Goal: Task Accomplishment & Management: Use online tool/utility

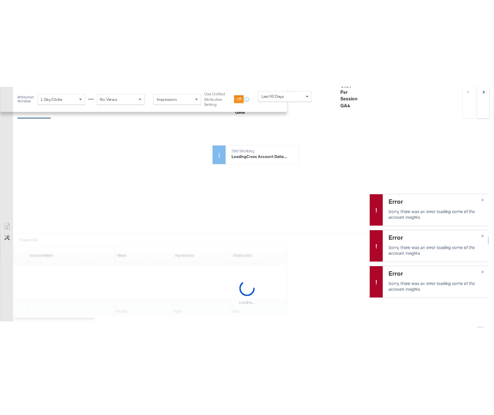
scroll to position [411, 0]
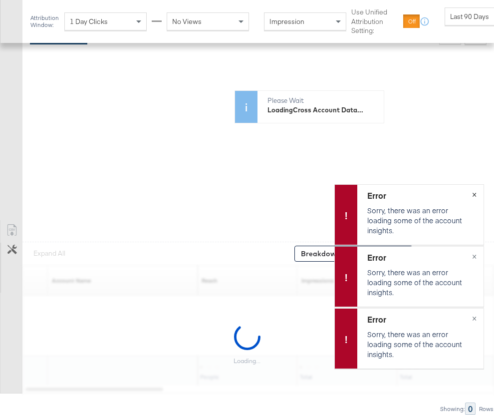
click at [472, 198] on span "×" at bounding box center [474, 193] width 4 height 11
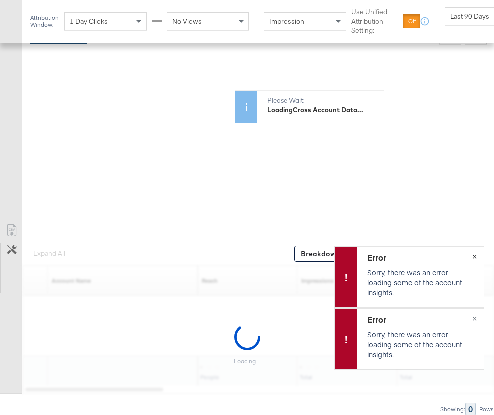
click at [474, 256] on span "×" at bounding box center [474, 255] width 4 height 11
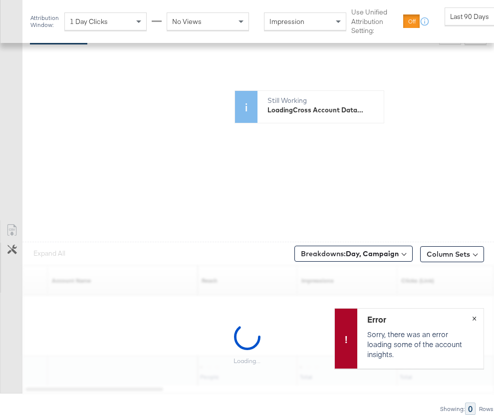
click at [476, 318] on span "×" at bounding box center [474, 317] width 4 height 11
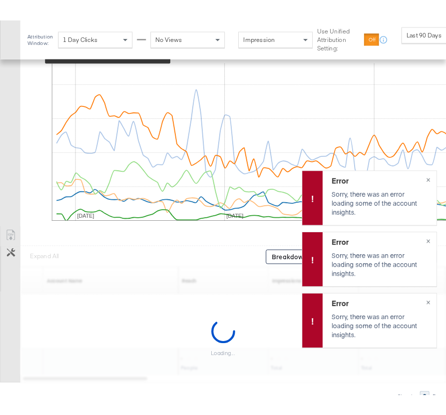
scroll to position [489, 0]
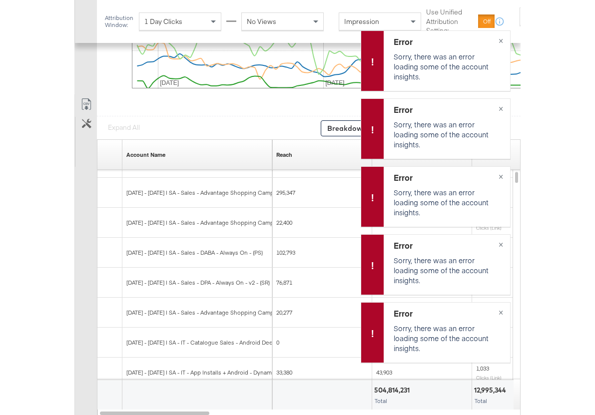
scroll to position [587, 0]
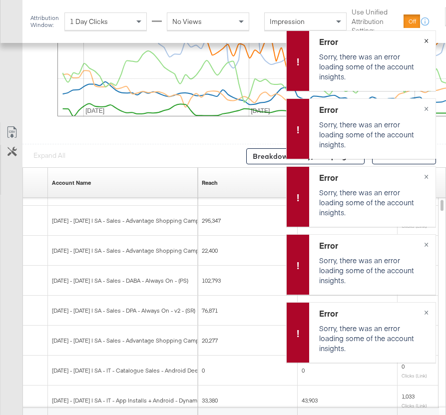
click at [426, 39] on span "×" at bounding box center [426, 39] width 4 height 11
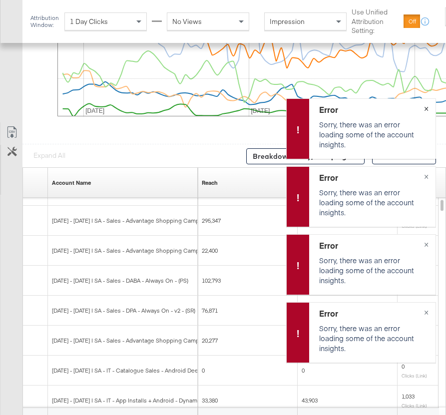
drag, startPoint x: 423, startPoint y: 107, endPoint x: 426, endPoint y: 166, distance: 58.5
click at [424, 108] on button "×" at bounding box center [426, 108] width 18 height 18
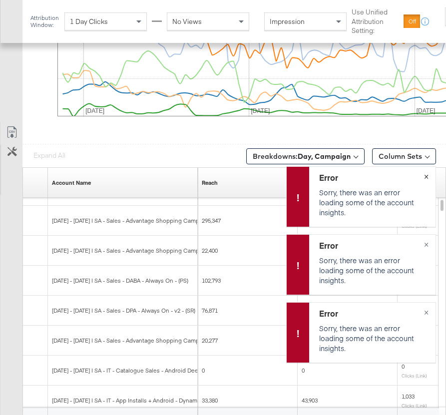
click at [428, 174] on span "×" at bounding box center [426, 175] width 4 height 11
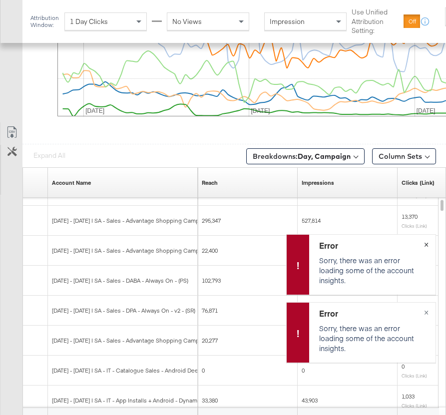
click at [422, 241] on button "×" at bounding box center [426, 244] width 18 height 18
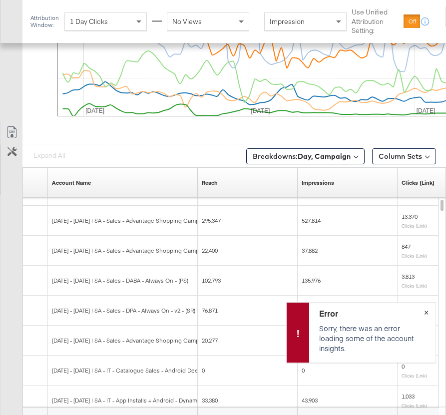
click at [426, 313] on span "×" at bounding box center [426, 311] width 4 height 11
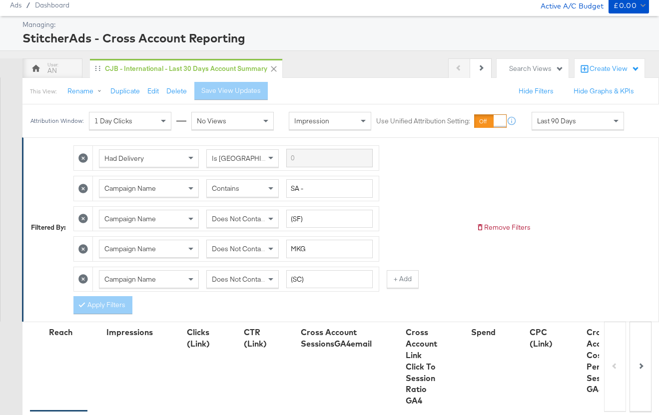
scroll to position [32, 0]
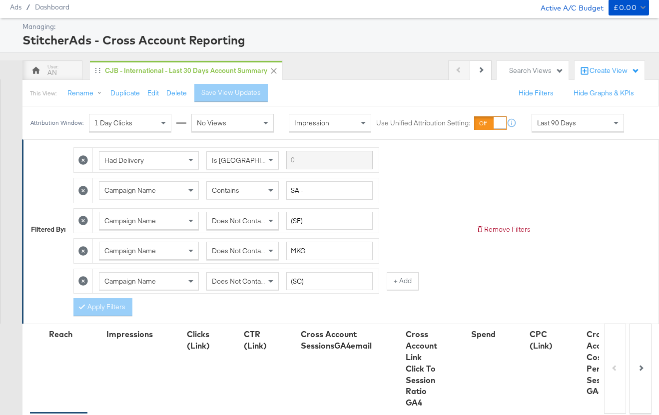
click at [445, 70] on div "Create View" at bounding box center [614, 71] width 50 height 10
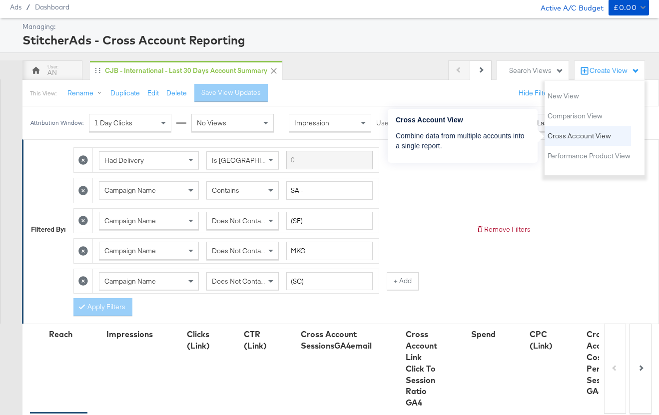
click at [445, 133] on span "Cross Account View" at bounding box center [578, 135] width 63 height 9
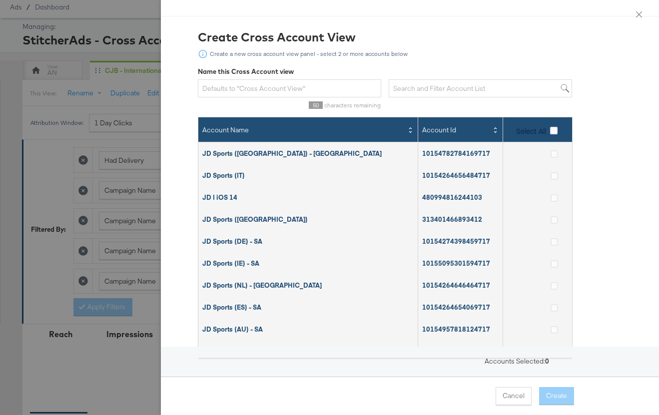
click at [249, 155] on div "JD Sports (UK) - SA" at bounding box center [308, 153] width 220 height 17
click at [445, 154] on icon at bounding box center [553, 153] width 7 height 7
click at [0, 0] on input "checkbox" at bounding box center [0, 0] width 0 height 0
click at [445, 15] on icon "close" at bounding box center [639, 14] width 6 height 6
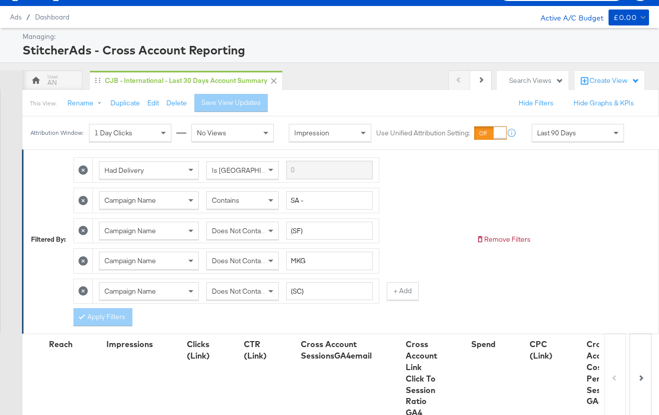
scroll to position [0, 0]
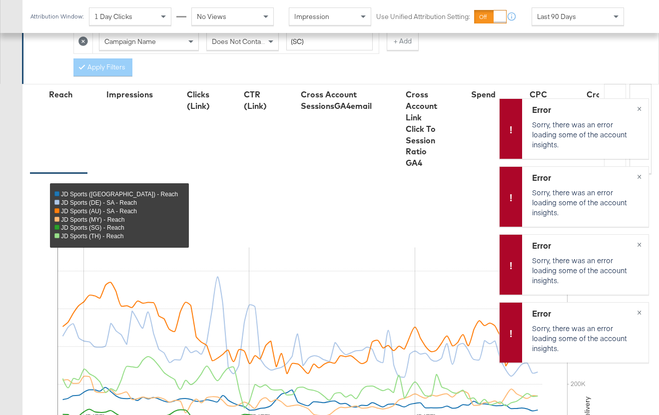
scroll to position [479, 0]
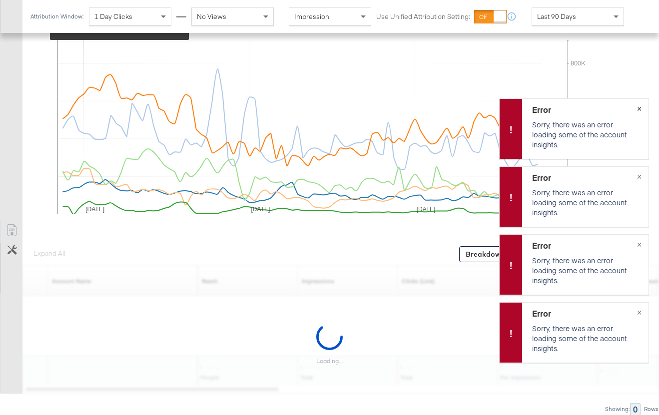
click at [639, 106] on span "×" at bounding box center [639, 107] width 4 height 11
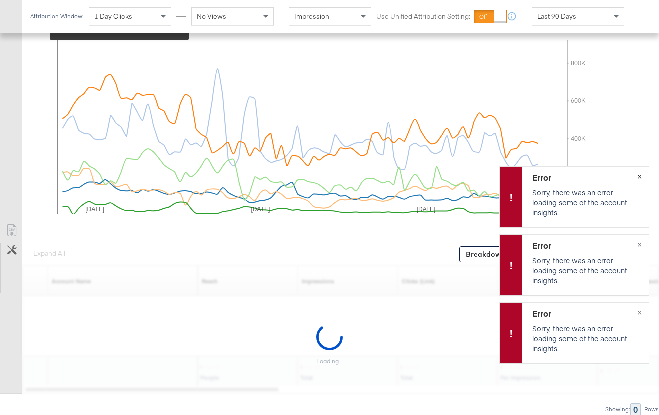
click at [639, 174] on span "×" at bounding box center [639, 175] width 4 height 11
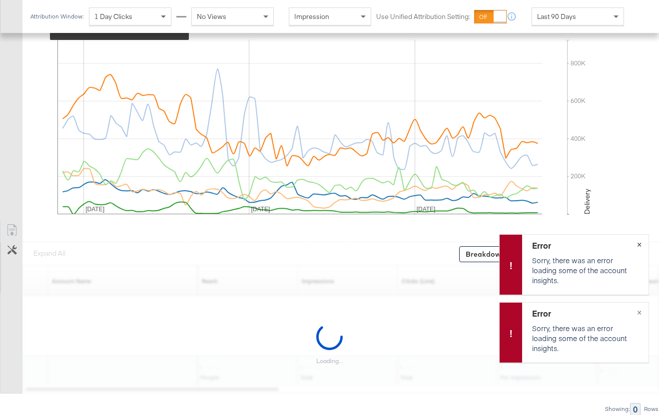
click at [641, 246] on button "×" at bounding box center [639, 244] width 18 height 18
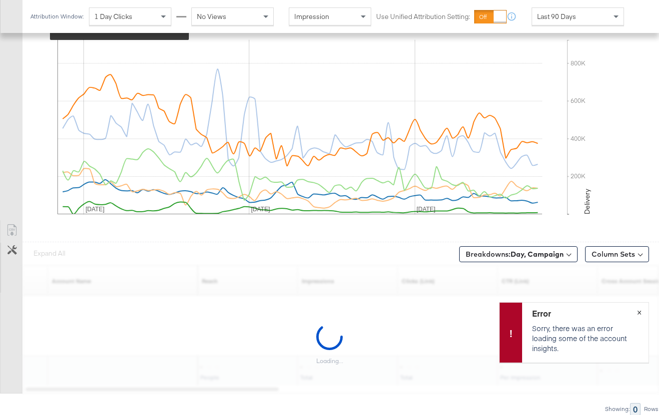
click at [641, 312] on span "×" at bounding box center [639, 311] width 4 height 11
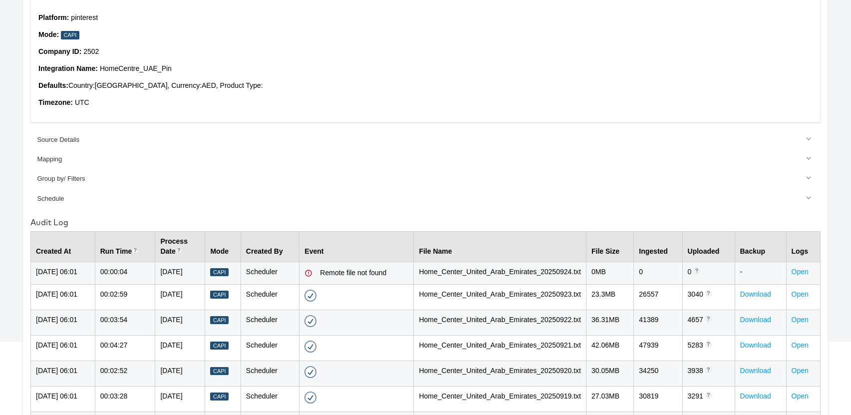
scroll to position [108, 0]
